Goal: Check status: Check status

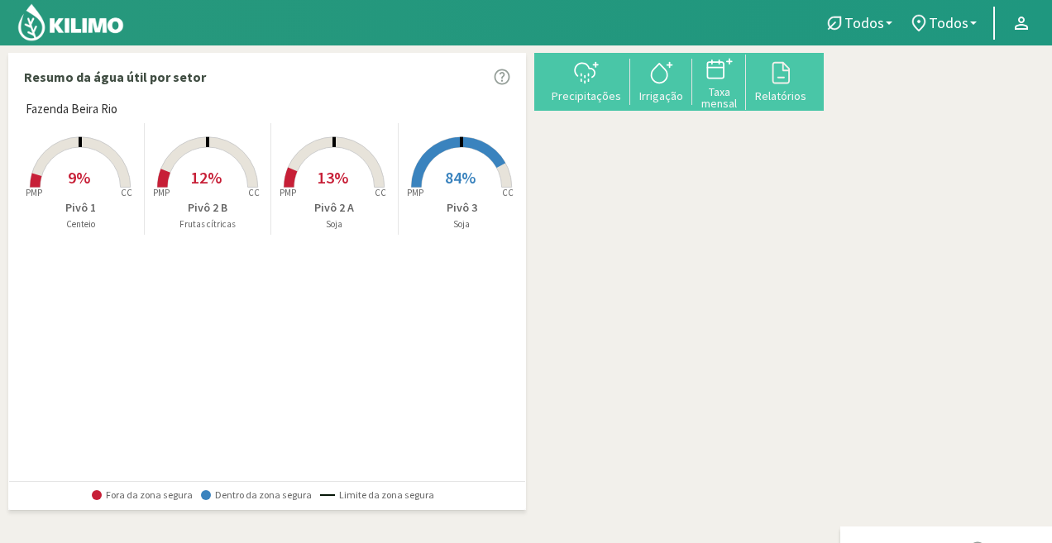
drag, startPoint x: 362, startPoint y: 240, endPoint x: 309, endPoint y: 261, distance: 56.8
click at [309, 261] on div "Fazenda Beira Rio Created with Highcharts 9.2.2 PMP CC 9% Pivô 1 Centeio Create…" at bounding box center [271, 290] width 508 height 380
click at [64, 201] on p "Pivô 1" at bounding box center [80, 207] width 127 height 17
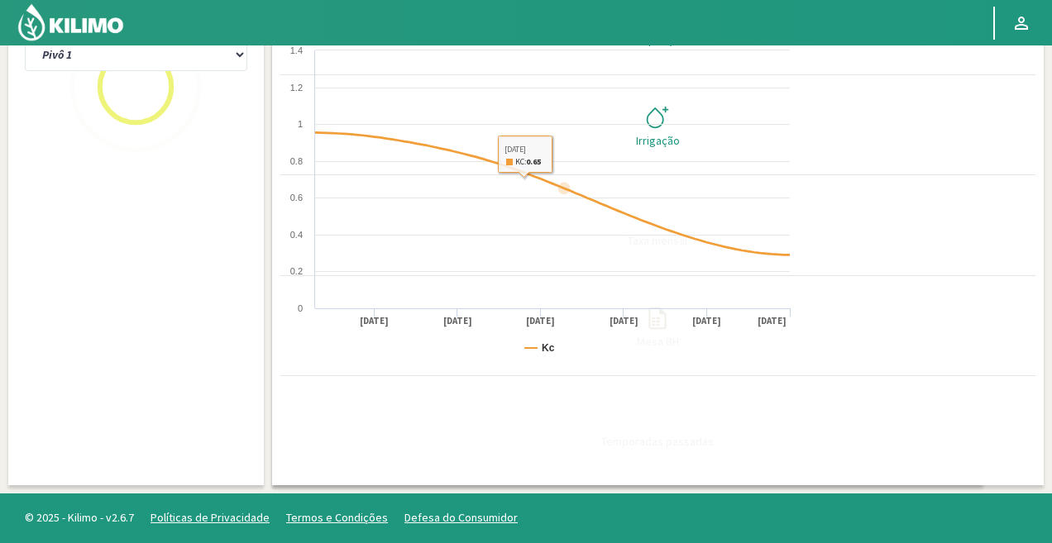
scroll to position [524, 0]
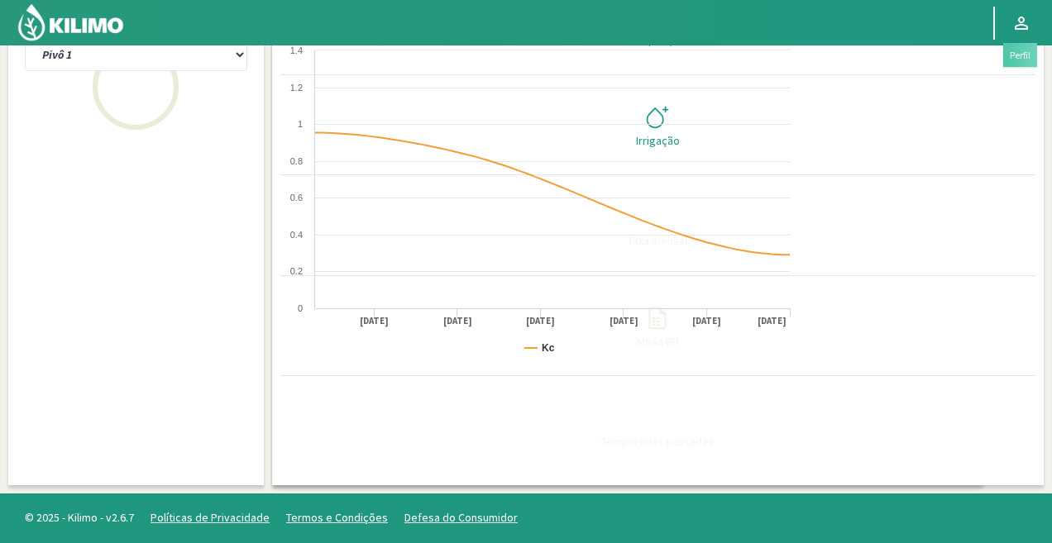
click at [1013, 34] on svg-icon at bounding box center [1022, 27] width 20 height 19
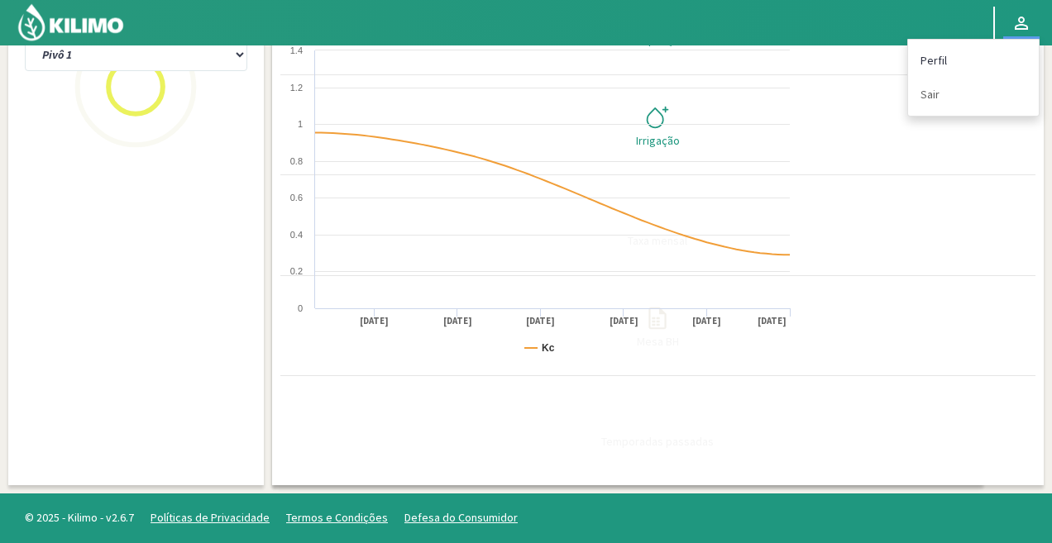
drag, startPoint x: 1001, startPoint y: 54, endPoint x: 993, endPoint y: 58, distance: 9.2
click at [1000, 55] on link "Perfil" at bounding box center [973, 61] width 131 height 34
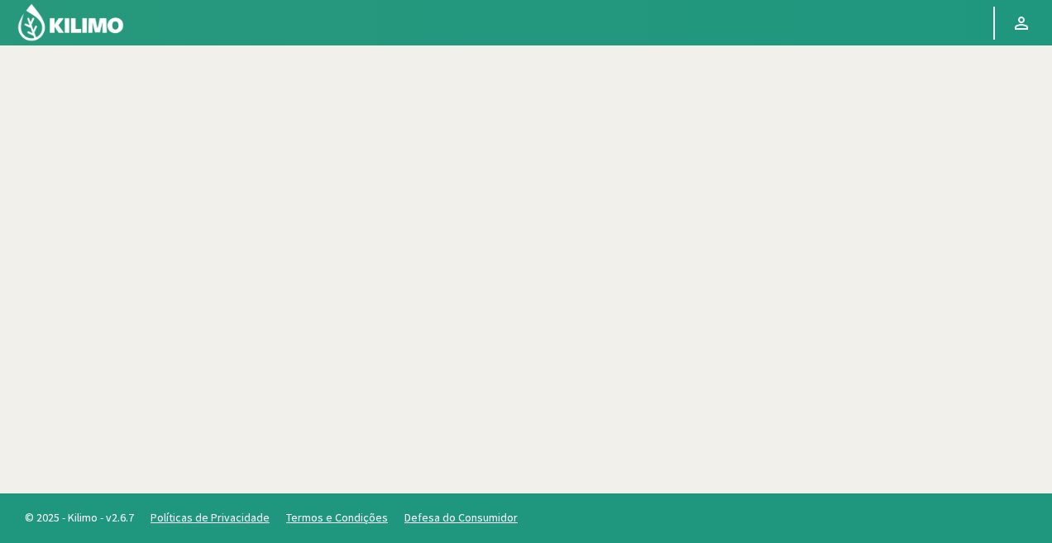
scroll to position [95, 0]
click at [462, 148] on div at bounding box center [526, 222] width 1052 height 544
